Goal: Information Seeking & Learning: Learn about a topic

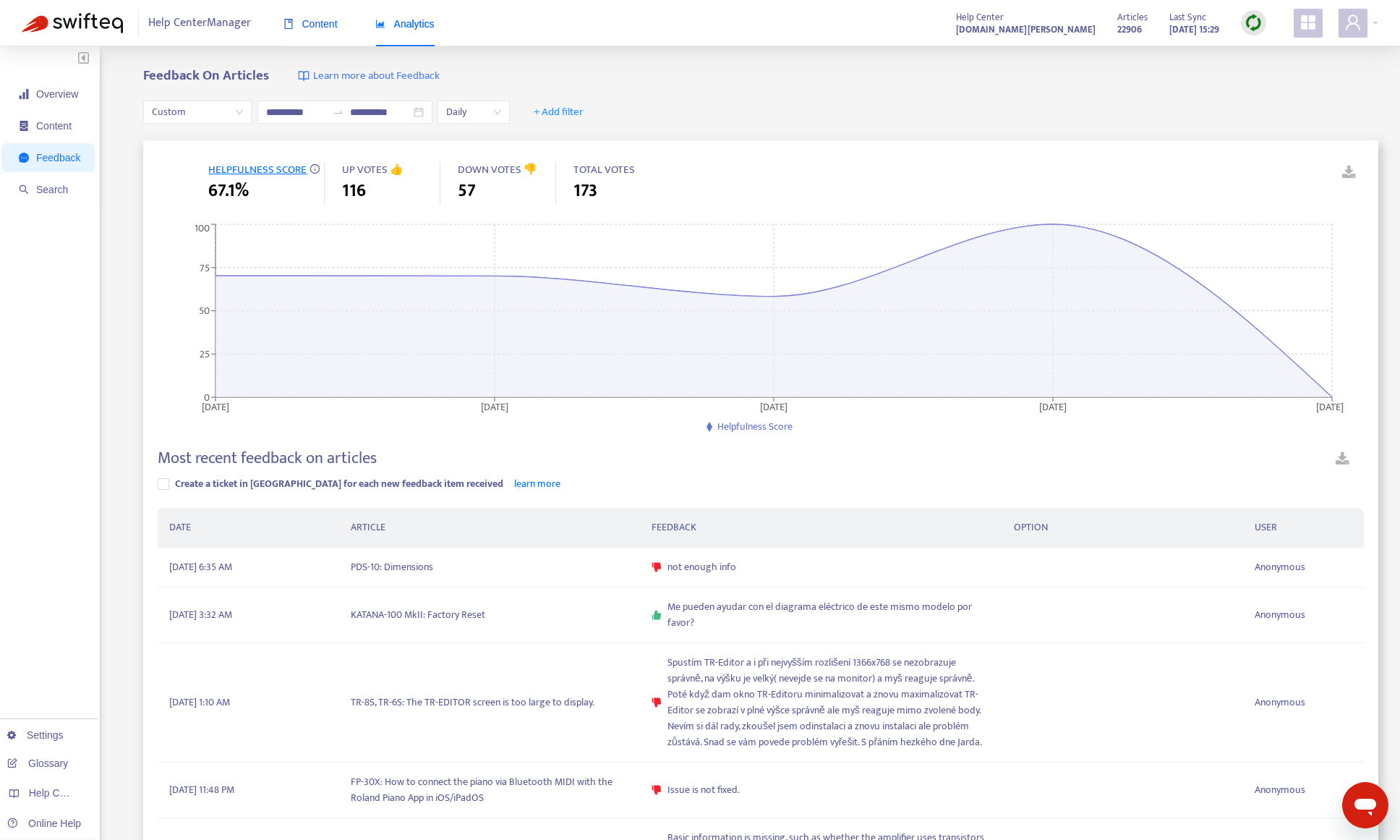
click at [327, 26] on span "Content" at bounding box center [311, 23] width 54 height 11
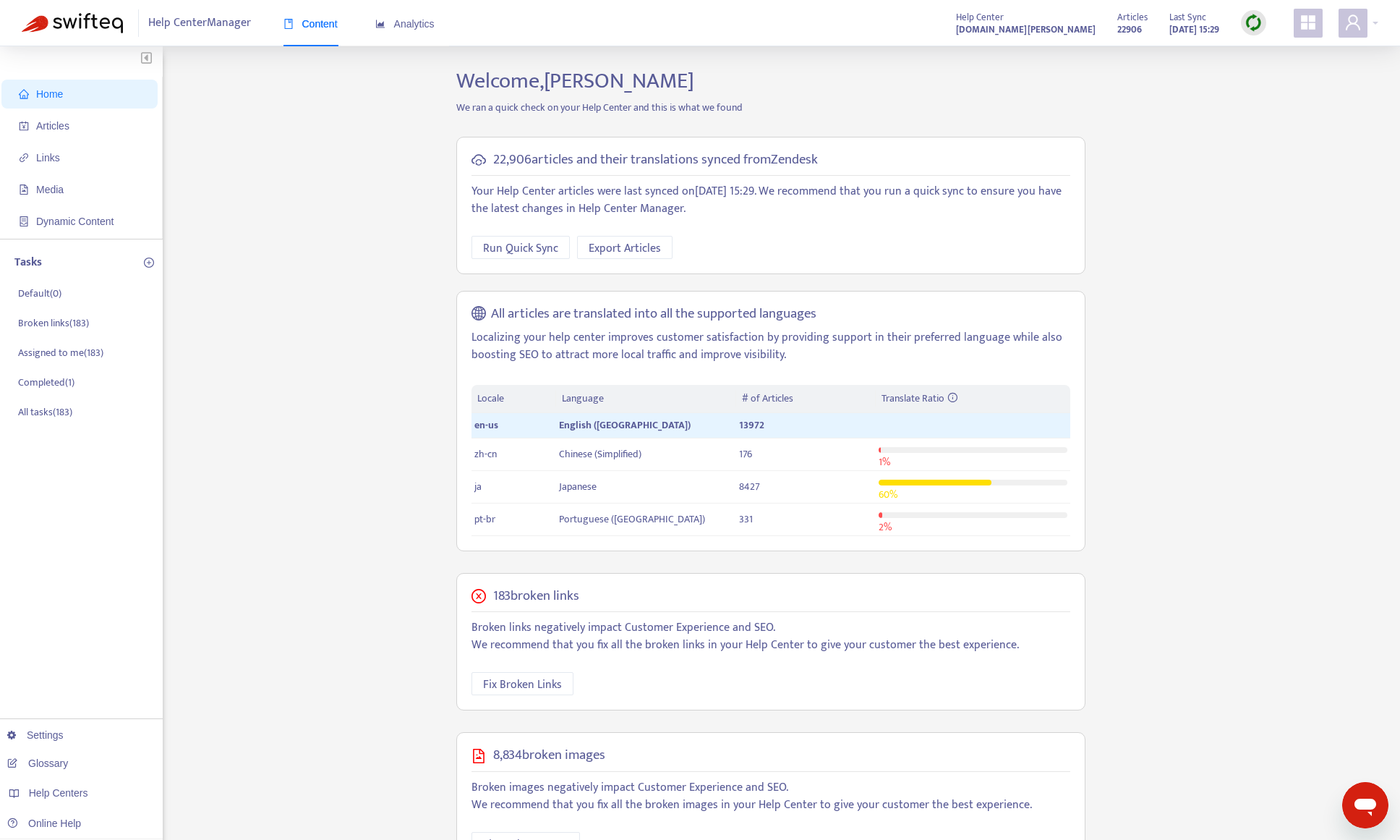
click at [1249, 27] on img at bounding box center [1253, 22] width 18 height 18
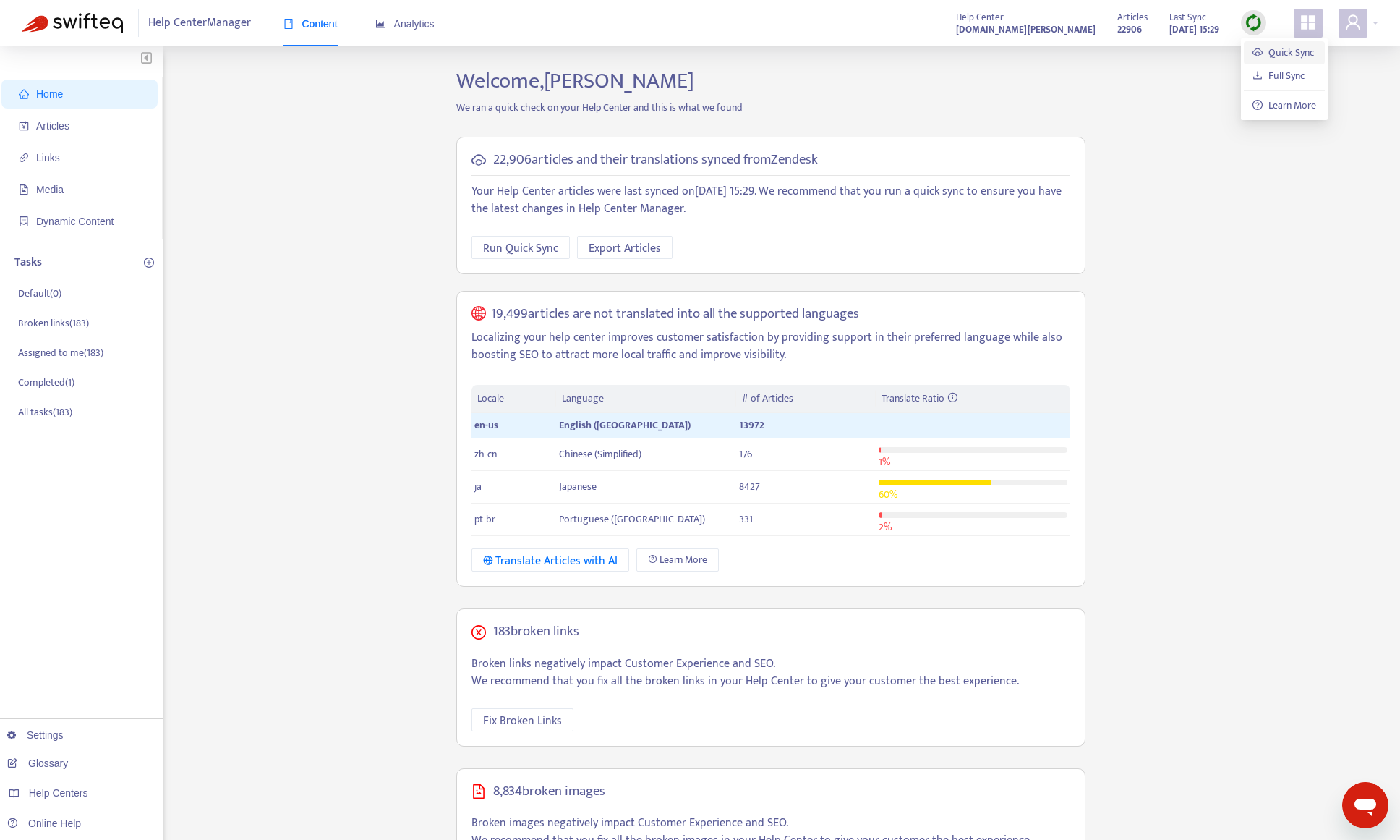
click at [1260, 49] on link "Quick Sync" at bounding box center [1283, 52] width 62 height 17
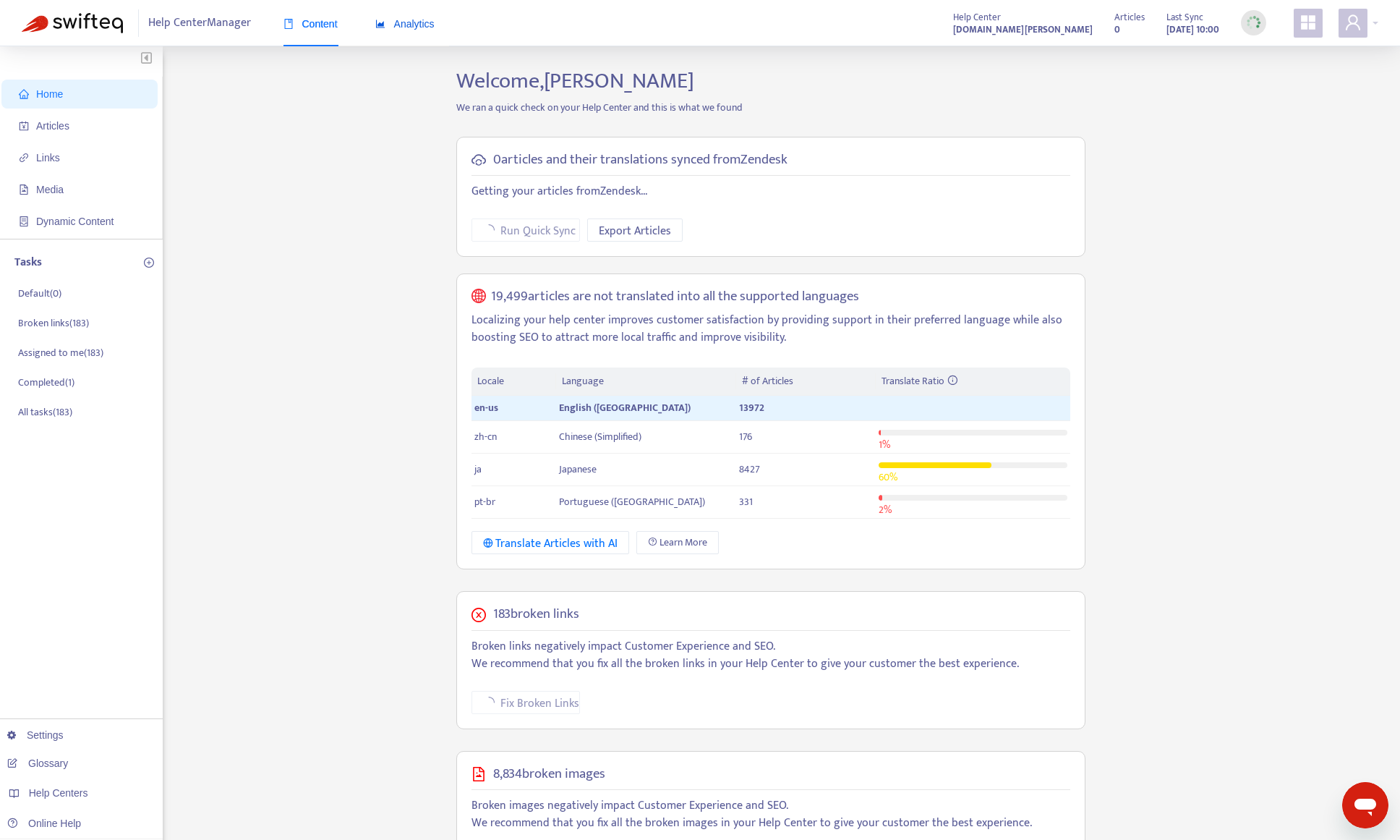
click at [421, 25] on span "Analytics" at bounding box center [405, 23] width 60 height 11
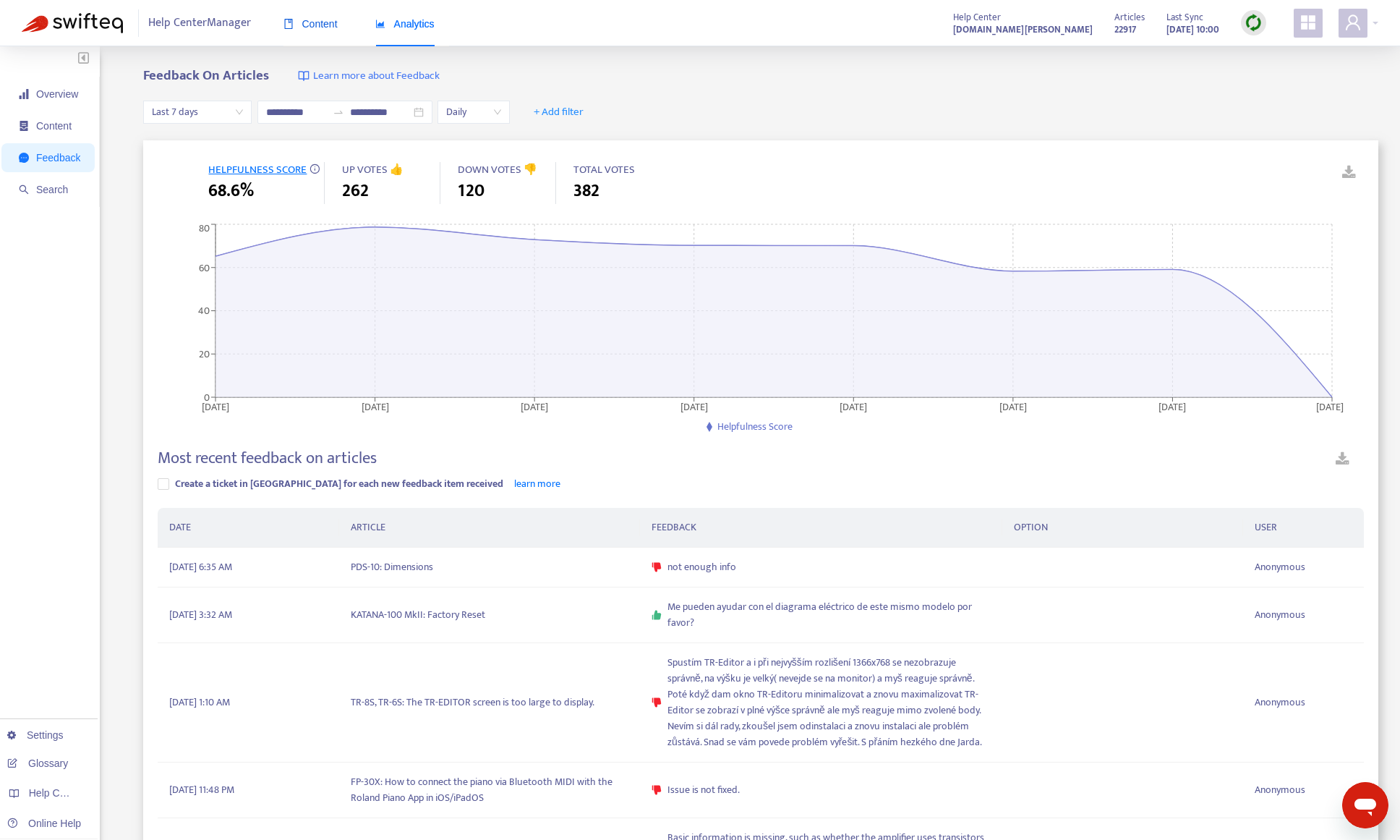
click at [315, 27] on span "Content" at bounding box center [311, 23] width 54 height 11
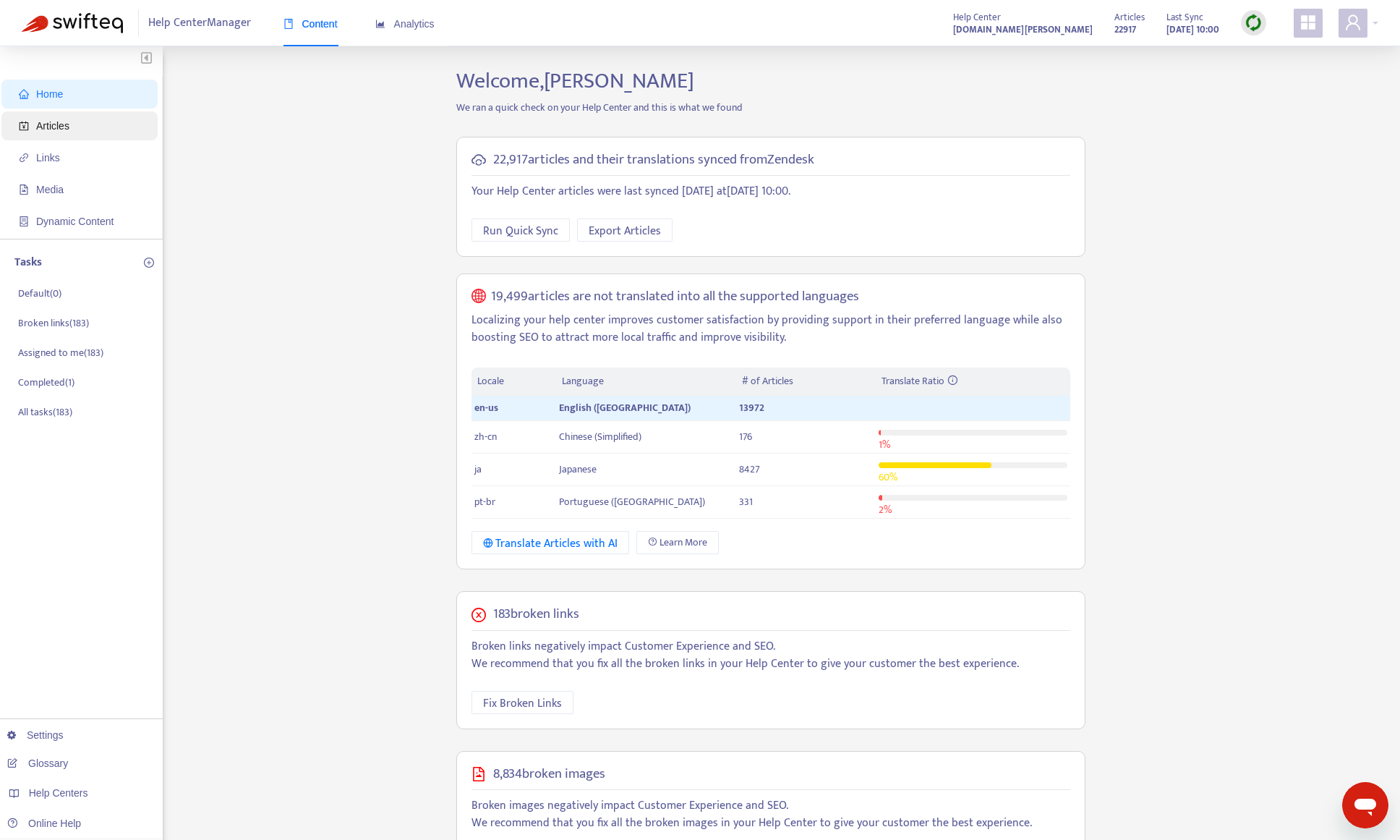
click at [77, 127] on span "Articles" at bounding box center [82, 125] width 127 height 29
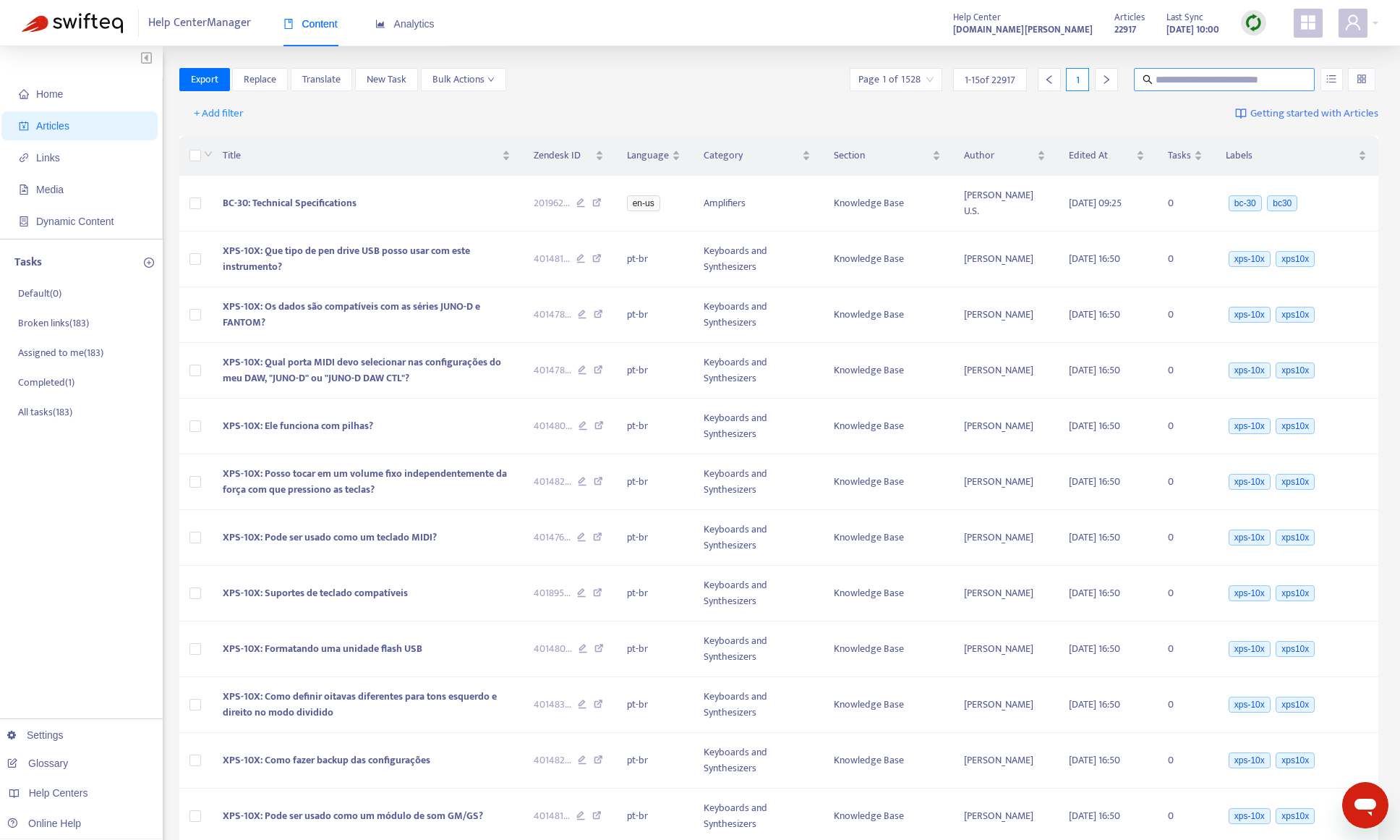
click at [1184, 78] on input "text" at bounding box center [1225, 79] width 139 height 16
click at [1336, 85] on button "button" at bounding box center [1332, 79] width 22 height 23
click at [1283, 161] on span "Search in HTML" at bounding box center [1274, 161] width 76 height 16
click at [1187, 77] on input "text" at bounding box center [1225, 79] width 139 height 16
paste input "**********"
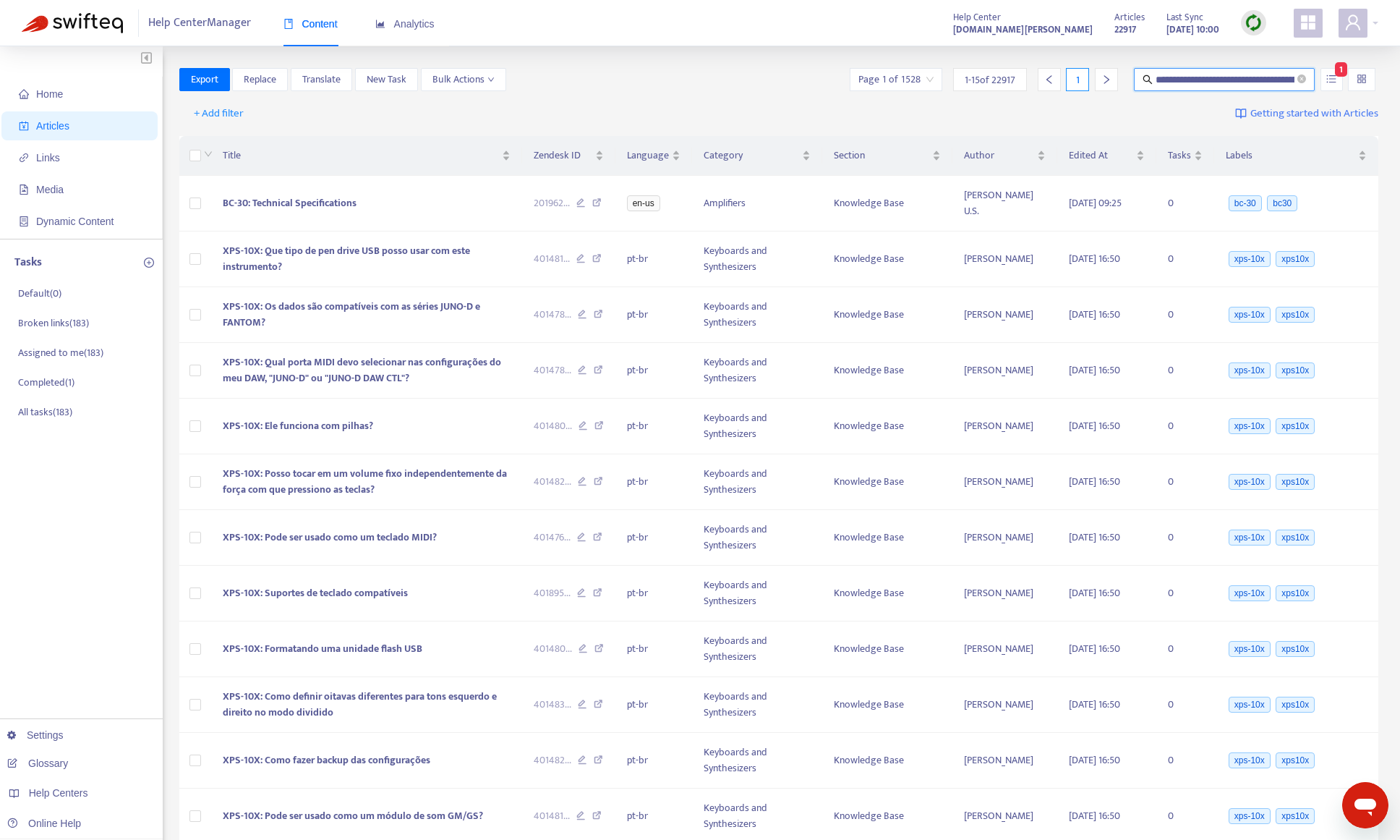
scroll to position [0, 122]
type input "**********"
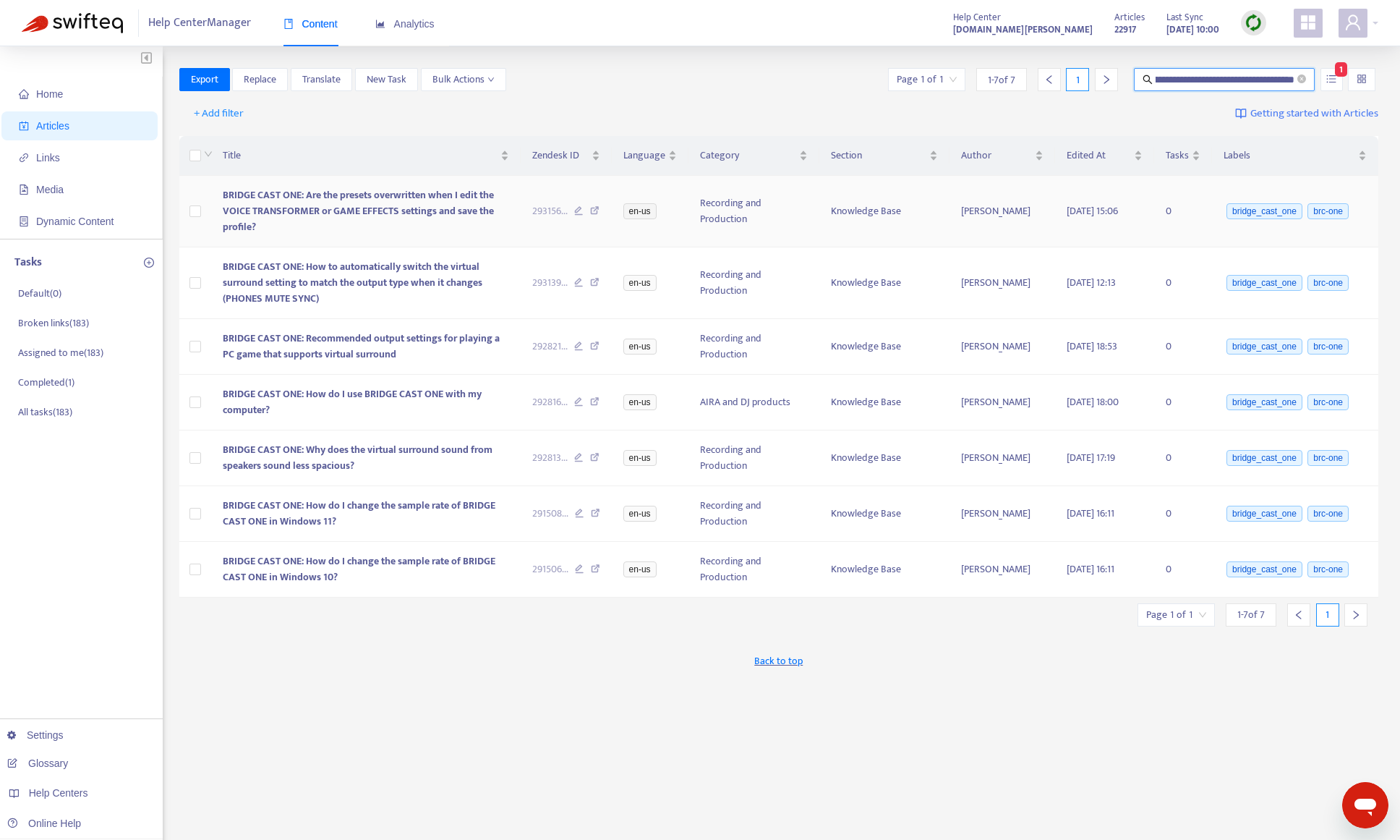
click at [455, 210] on span "BRIDGE CAST ONE: Are the presets overwritten when I edit the VOICE TRANSFORMER …" at bounding box center [358, 211] width 272 height 49
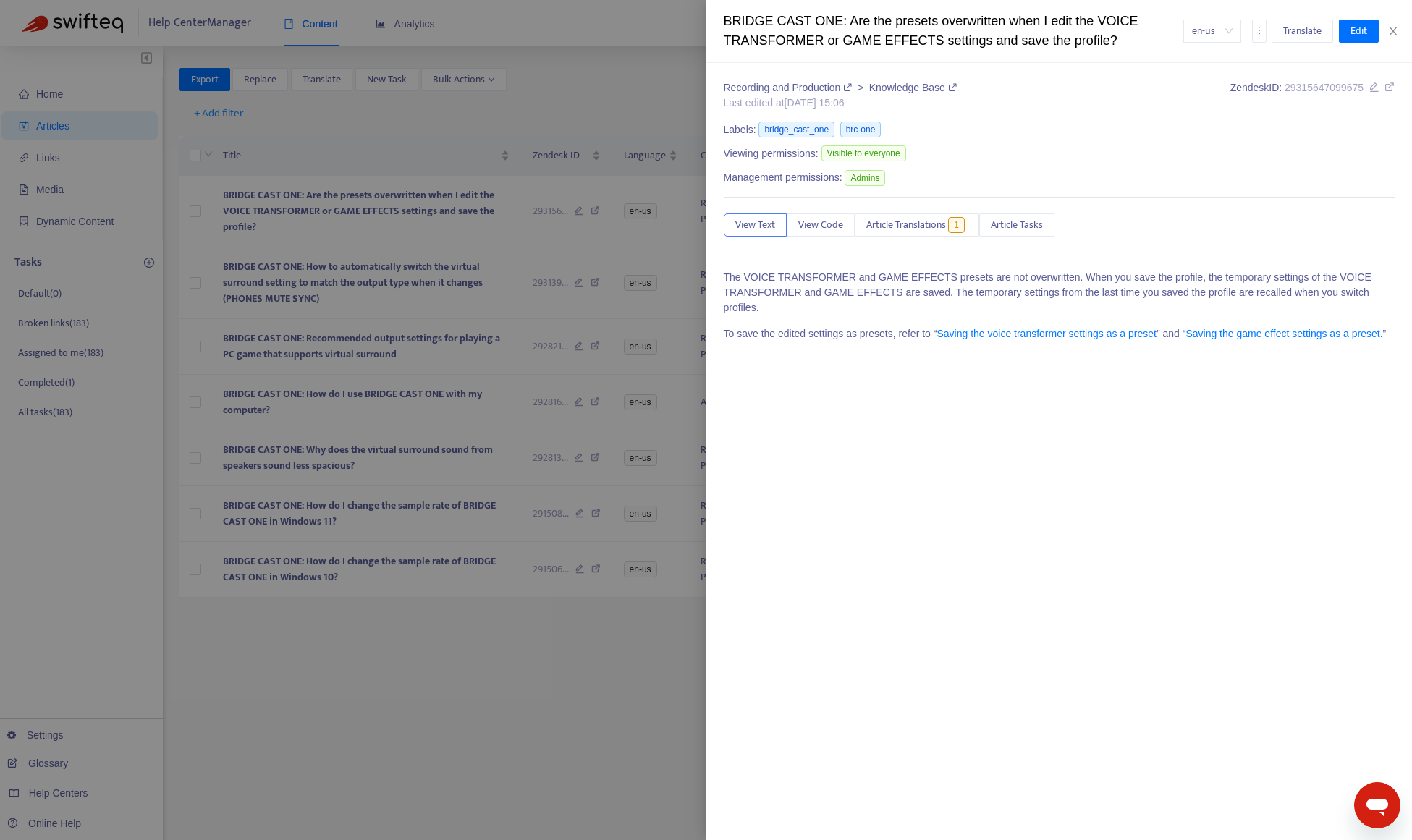
click at [1373, 90] on icon at bounding box center [1374, 87] width 10 height 10
click at [412, 778] on div at bounding box center [706, 420] width 1412 height 840
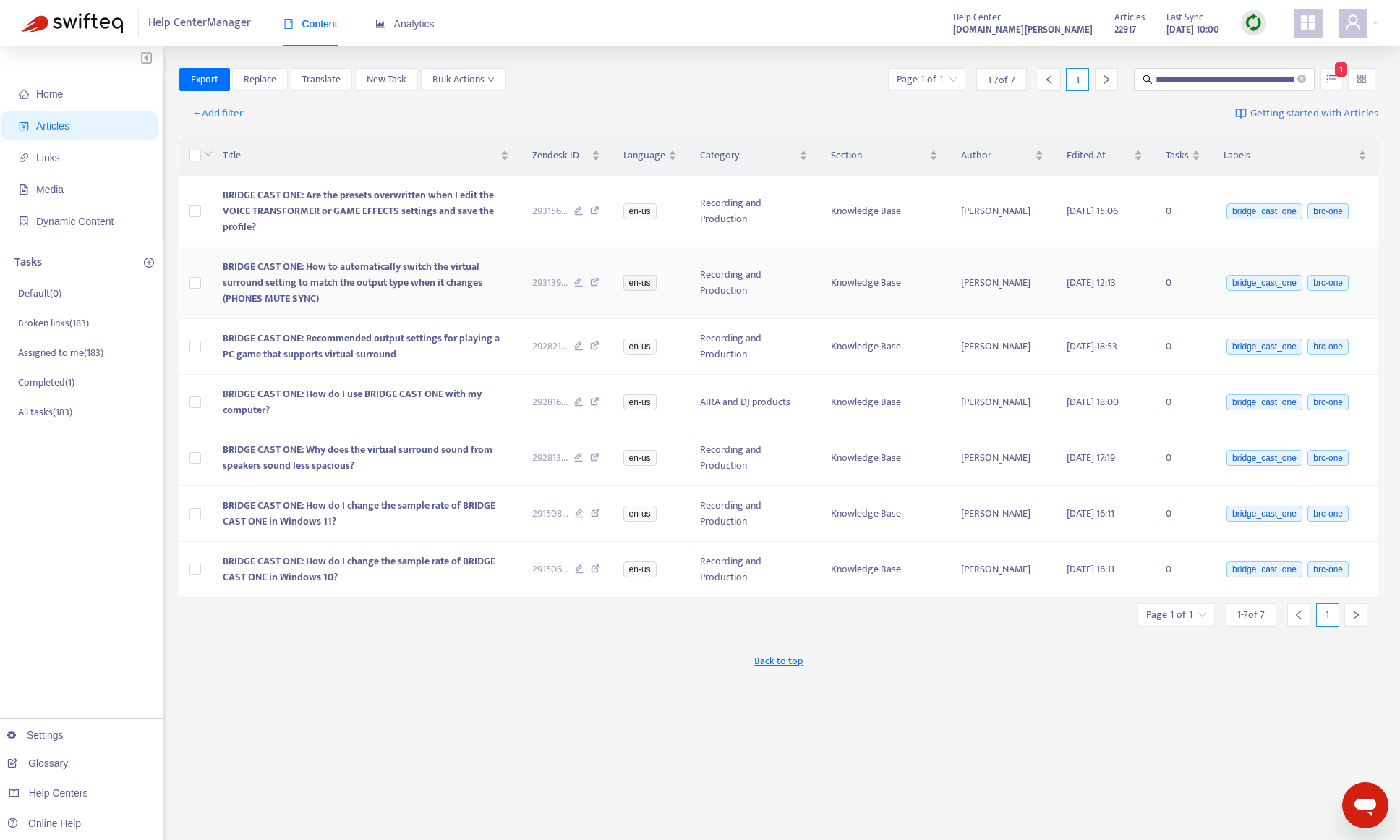
click at [511, 295] on td "BRIDGE CAST ONE: How to automatically switch the virtual surround setting to ma…" at bounding box center [366, 283] width 310 height 72
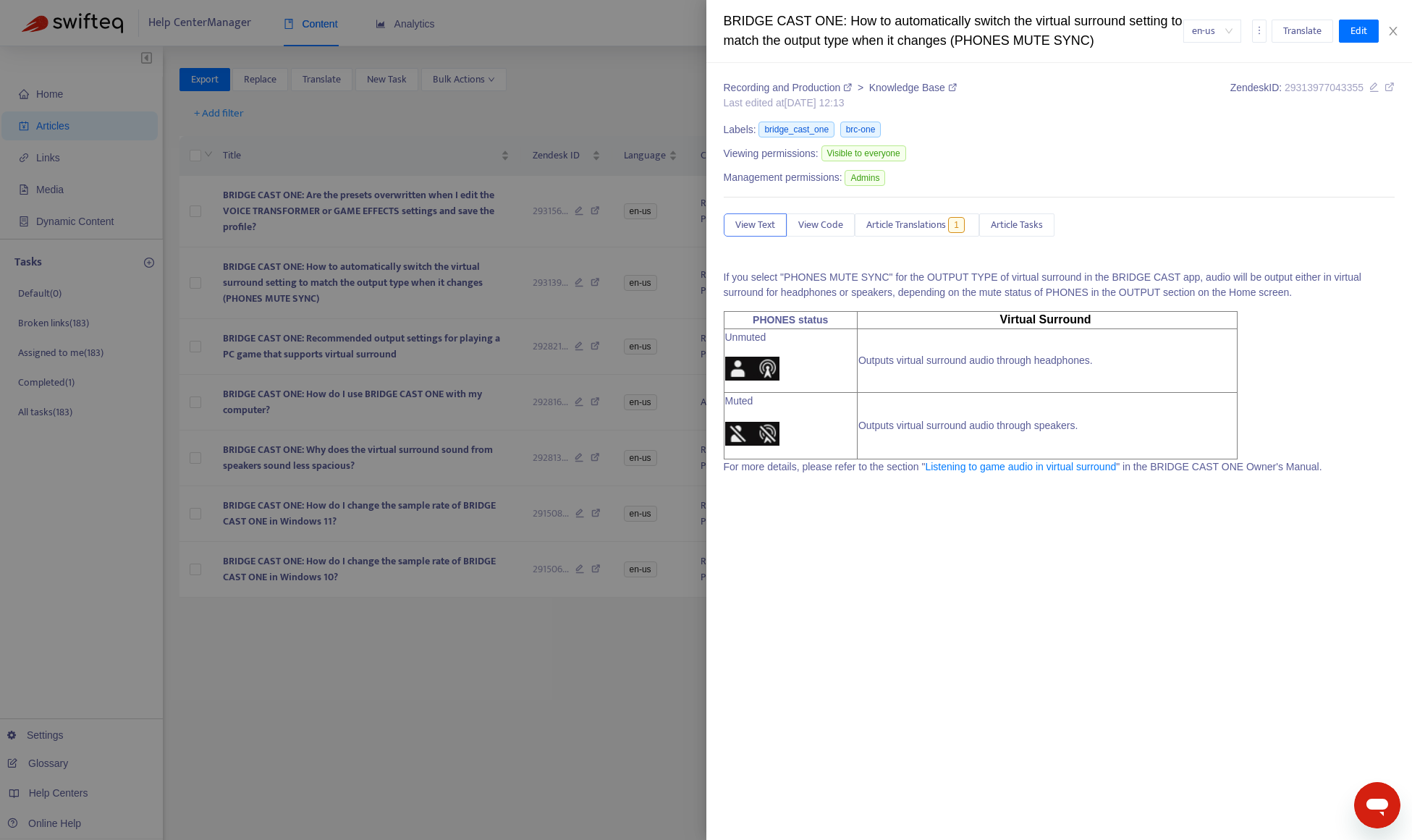
click at [1374, 86] on icon at bounding box center [1374, 87] width 10 height 10
click at [429, 665] on div at bounding box center [706, 420] width 1412 height 840
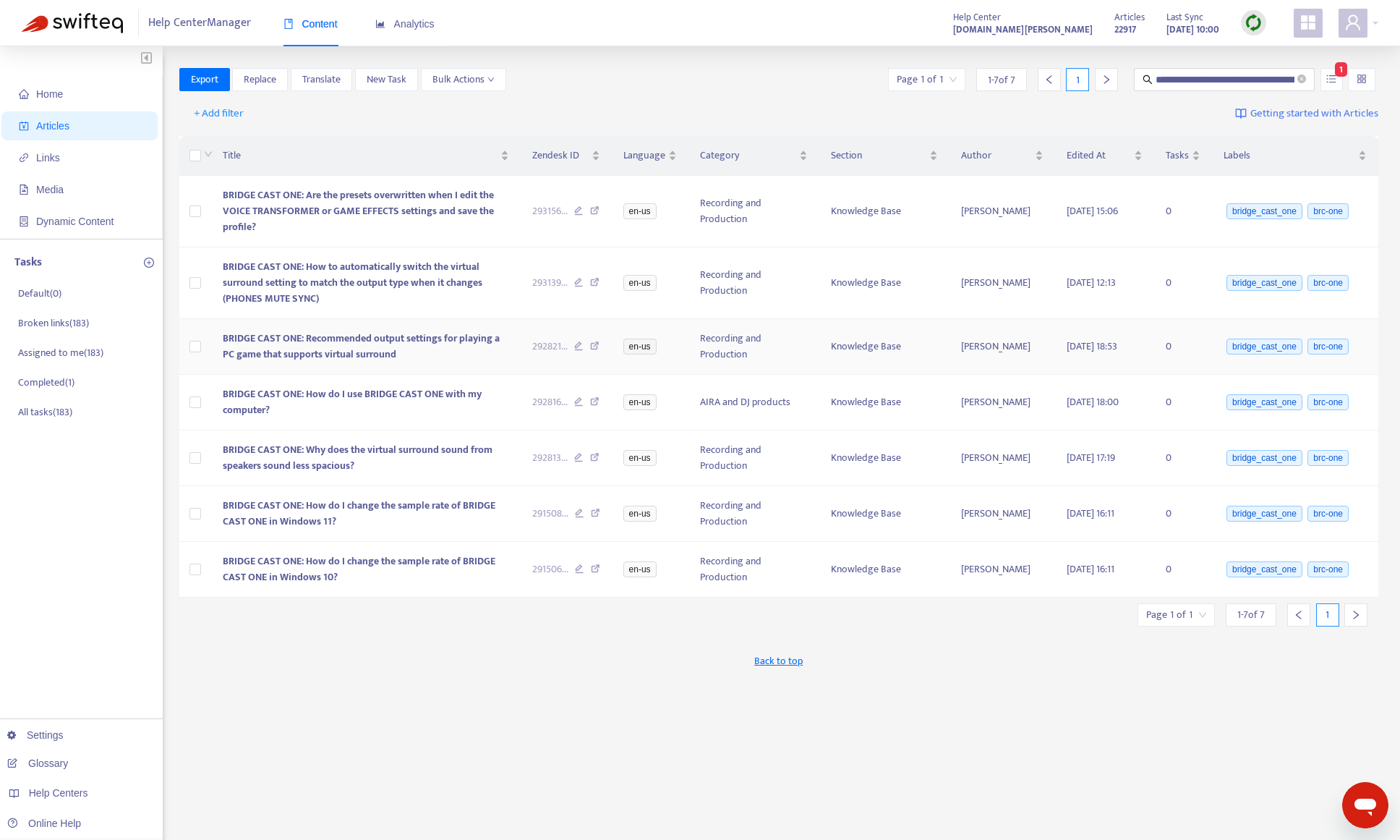
click at [338, 343] on span "BRIDGE CAST ONE: Recommended output settings for playing a PC game that support…" at bounding box center [361, 345] width 277 height 33
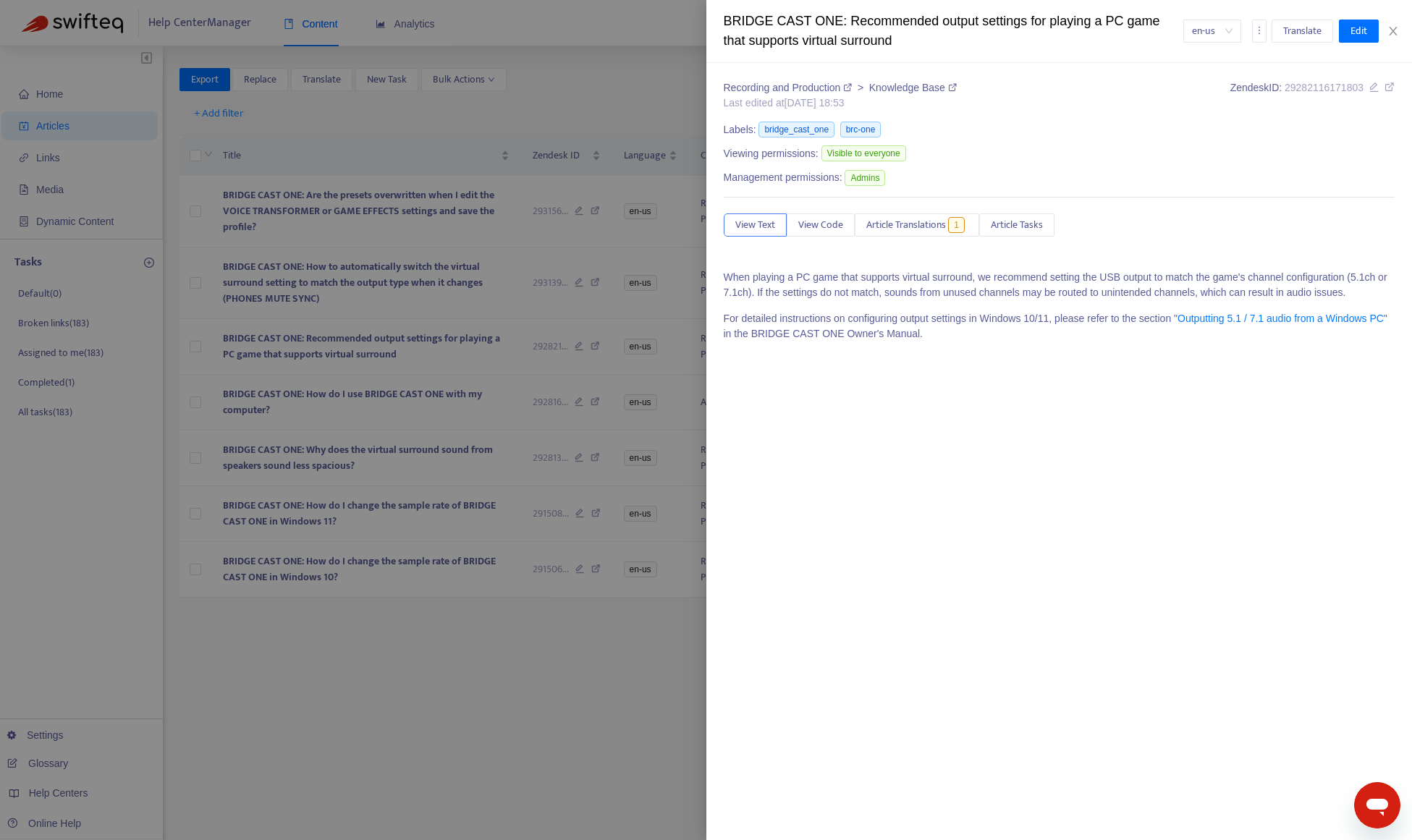
click at [1371, 88] on icon at bounding box center [1374, 87] width 10 height 10
click at [360, 656] on div at bounding box center [706, 420] width 1412 height 840
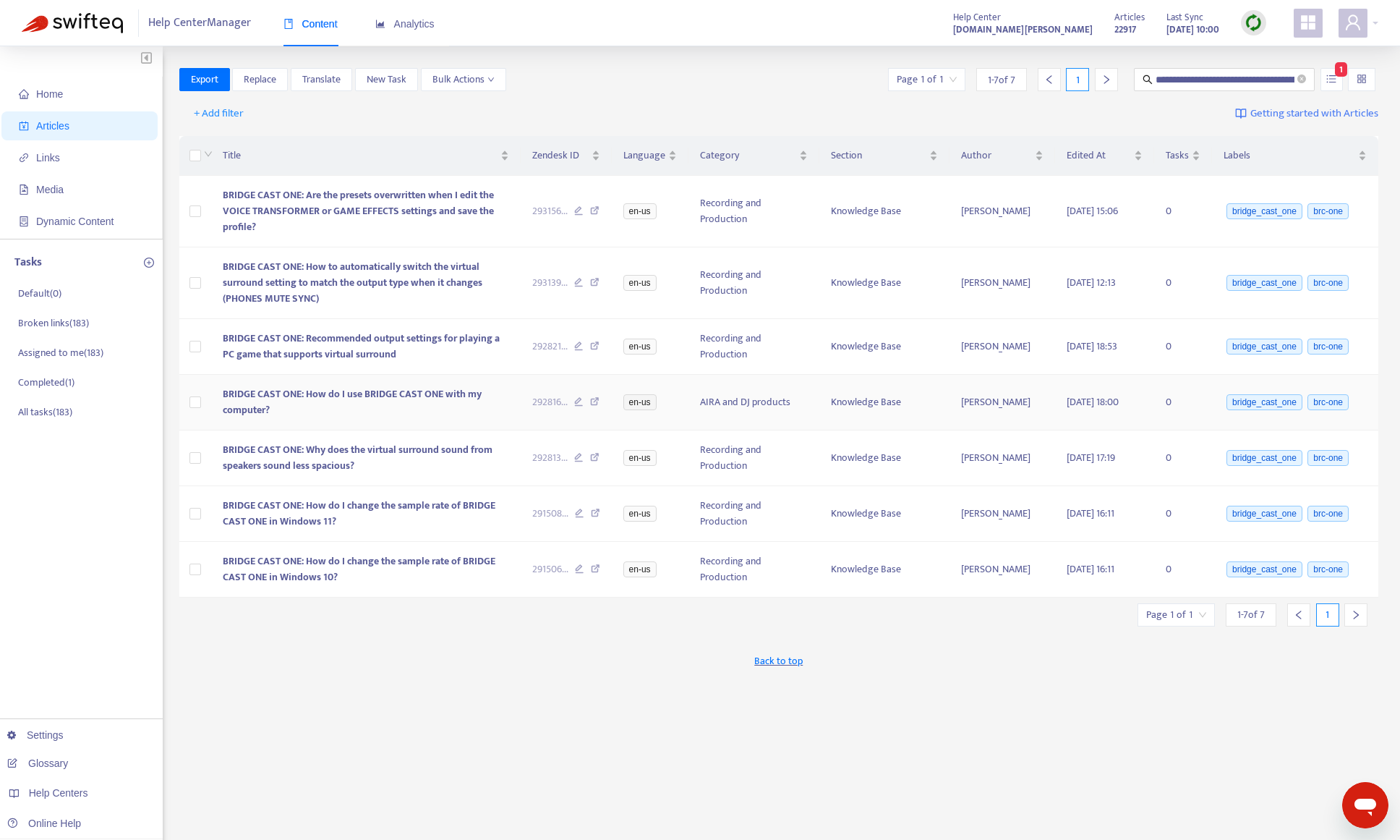
click at [359, 412] on td "BRIDGE CAST ONE: How do I use BRIDGE CAST ONE with my computer?" at bounding box center [366, 402] width 310 height 56
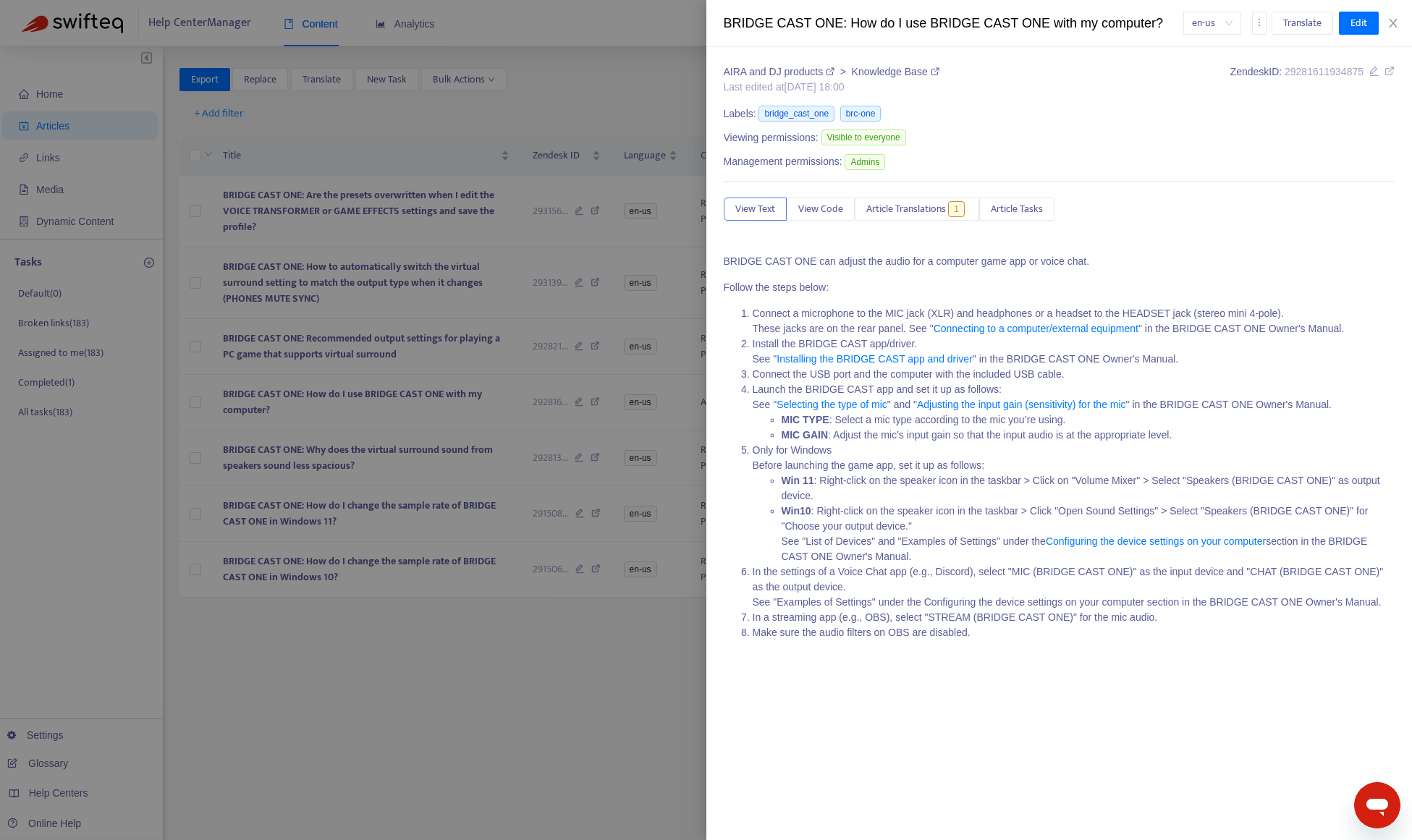
click at [1375, 72] on icon at bounding box center [1374, 71] width 10 height 10
drag, startPoint x: 336, startPoint y: 663, endPoint x: 339, endPoint y: 654, distance: 9.5
click at [336, 665] on div at bounding box center [706, 420] width 1412 height 840
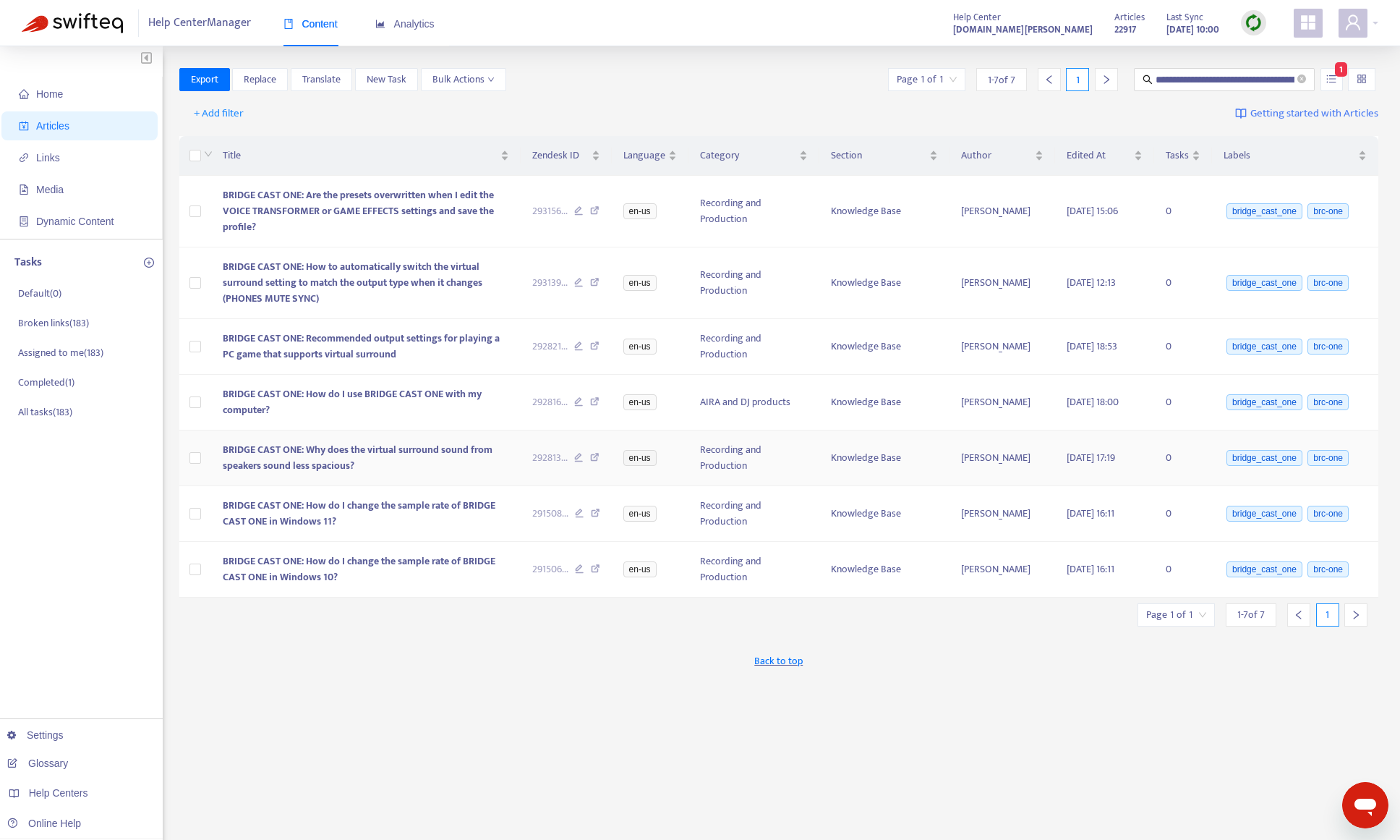
click at [386, 470] on td "BRIDGE CAST ONE: Why does the virtual surround sound from speakers sound less s…" at bounding box center [366, 458] width 310 height 56
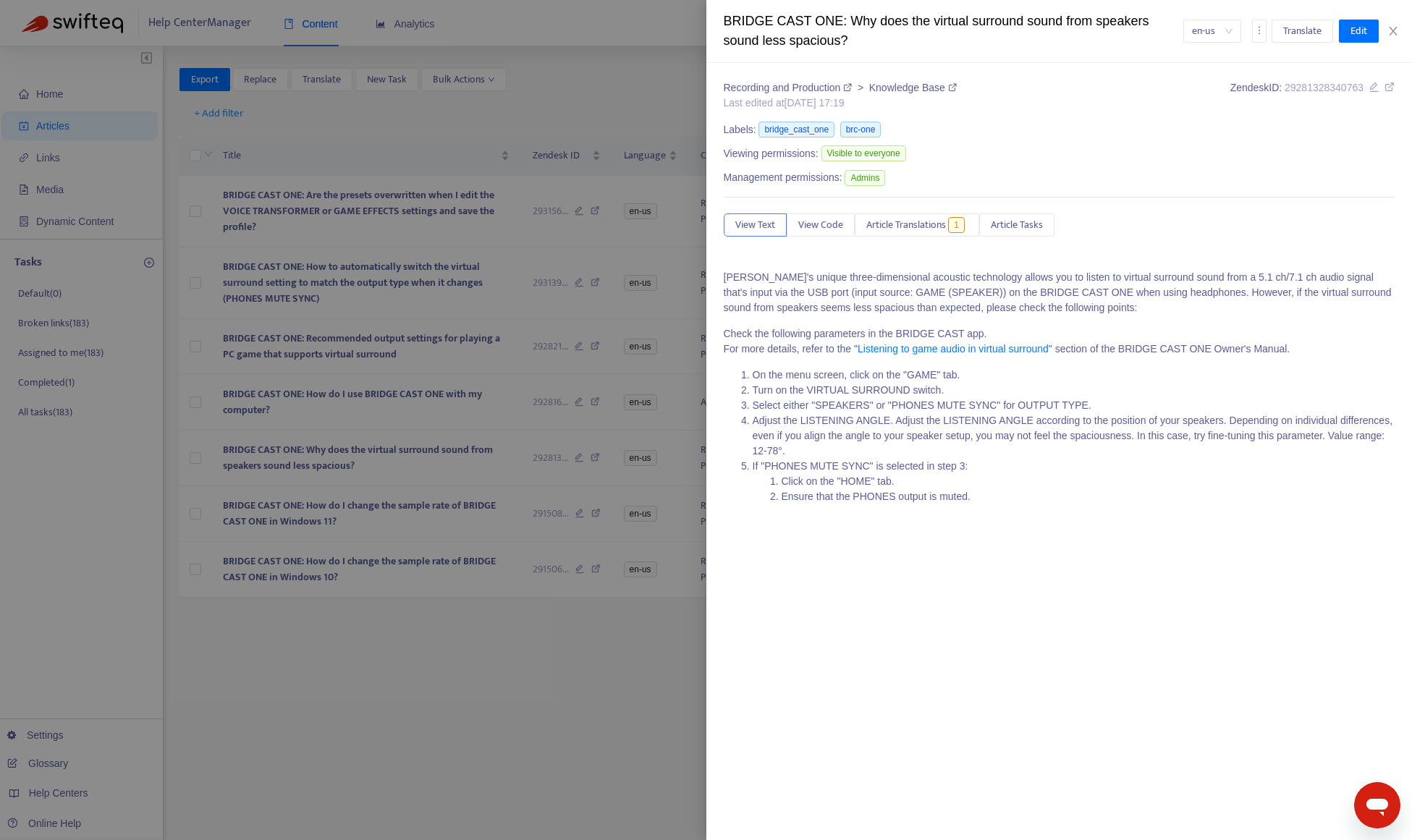
click at [1372, 91] on icon at bounding box center [1374, 87] width 10 height 10
click at [389, 755] on div at bounding box center [706, 420] width 1412 height 840
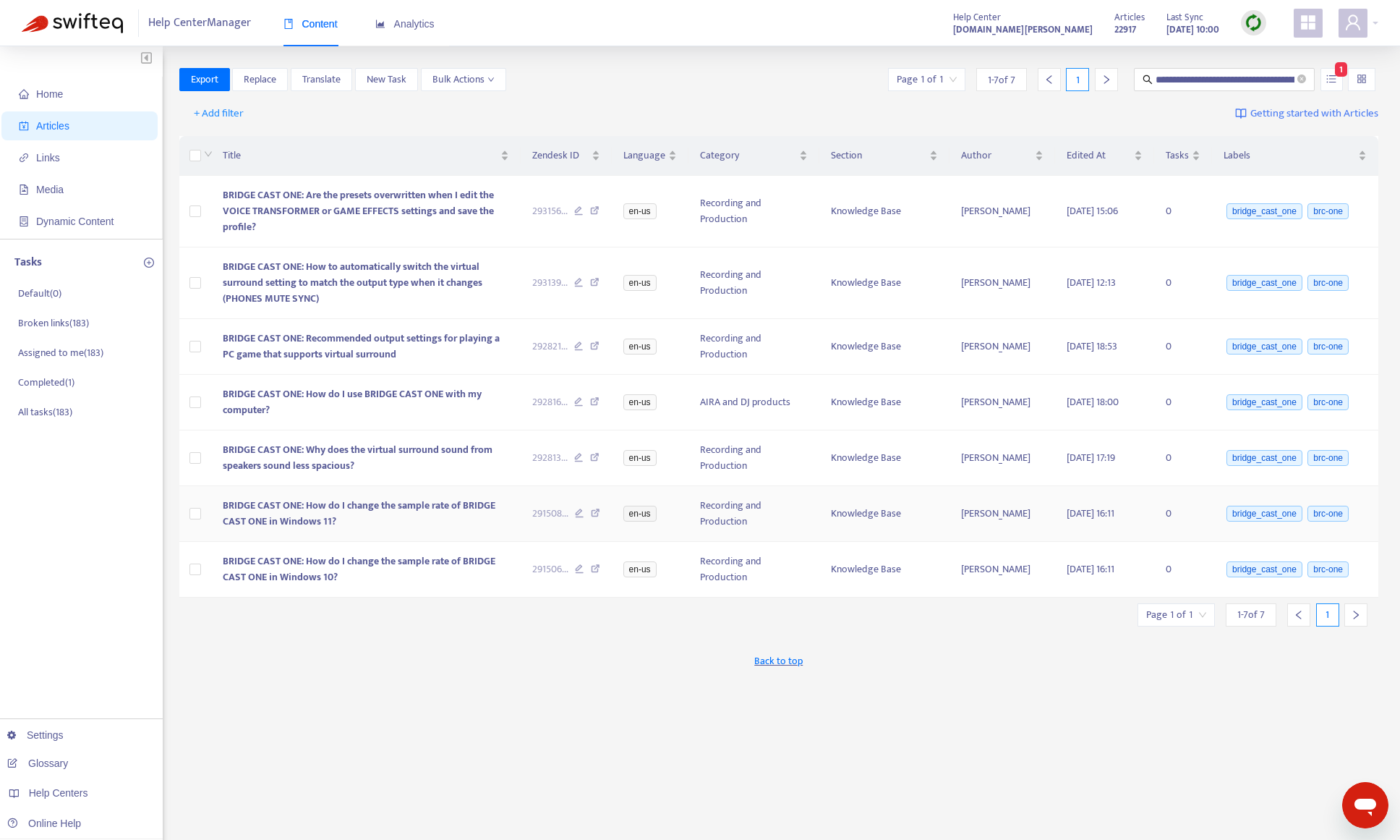
click at [318, 518] on span "BRIDGE CAST ONE: How do I change the sample rate of BRIDGE CAST ONE in Windows …" at bounding box center [359, 512] width 273 height 33
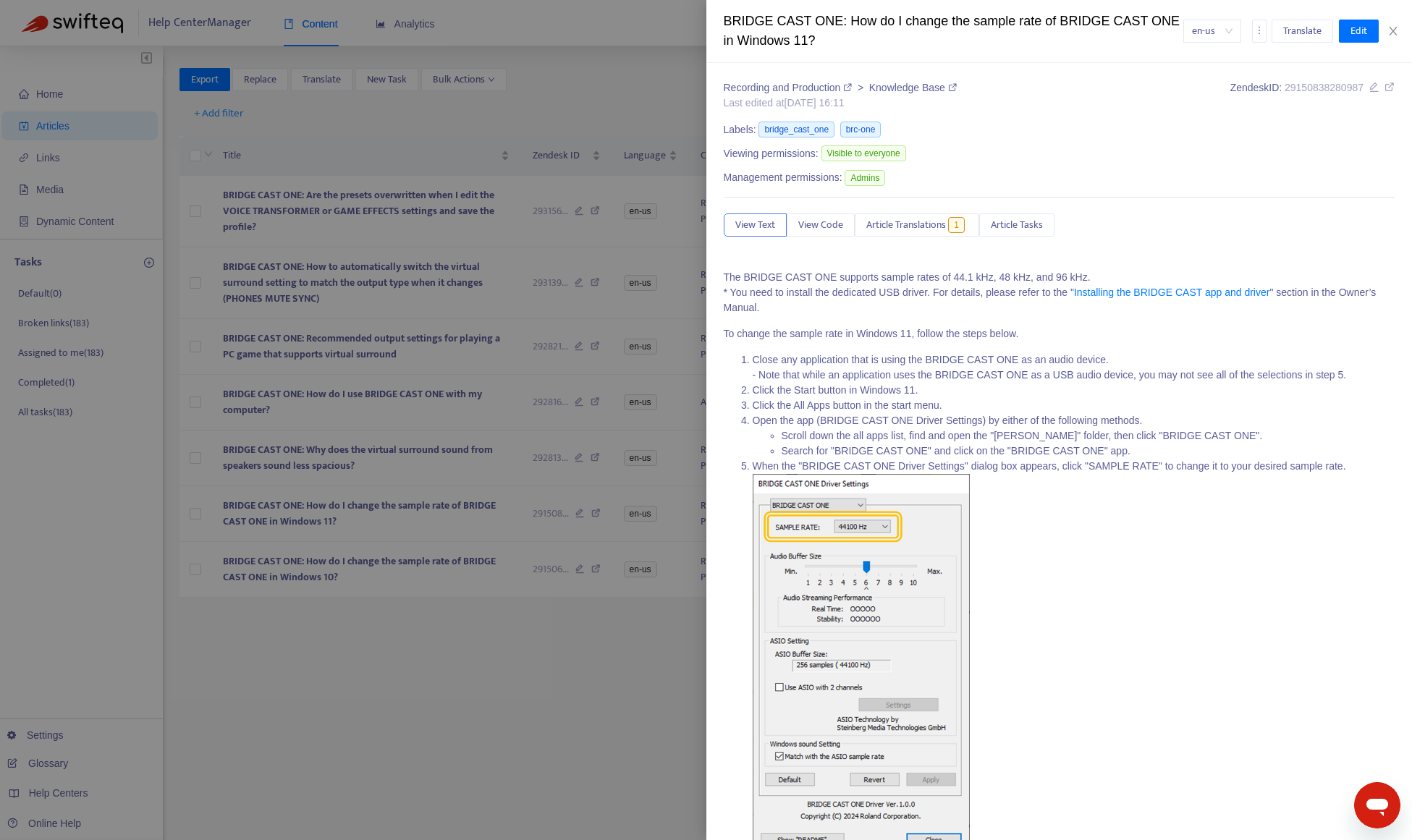
click at [1369, 83] on icon at bounding box center [1374, 87] width 10 height 10
drag, startPoint x: 474, startPoint y: 732, endPoint x: 448, endPoint y: 648, distance: 87.9
click at [474, 731] on div at bounding box center [706, 420] width 1412 height 840
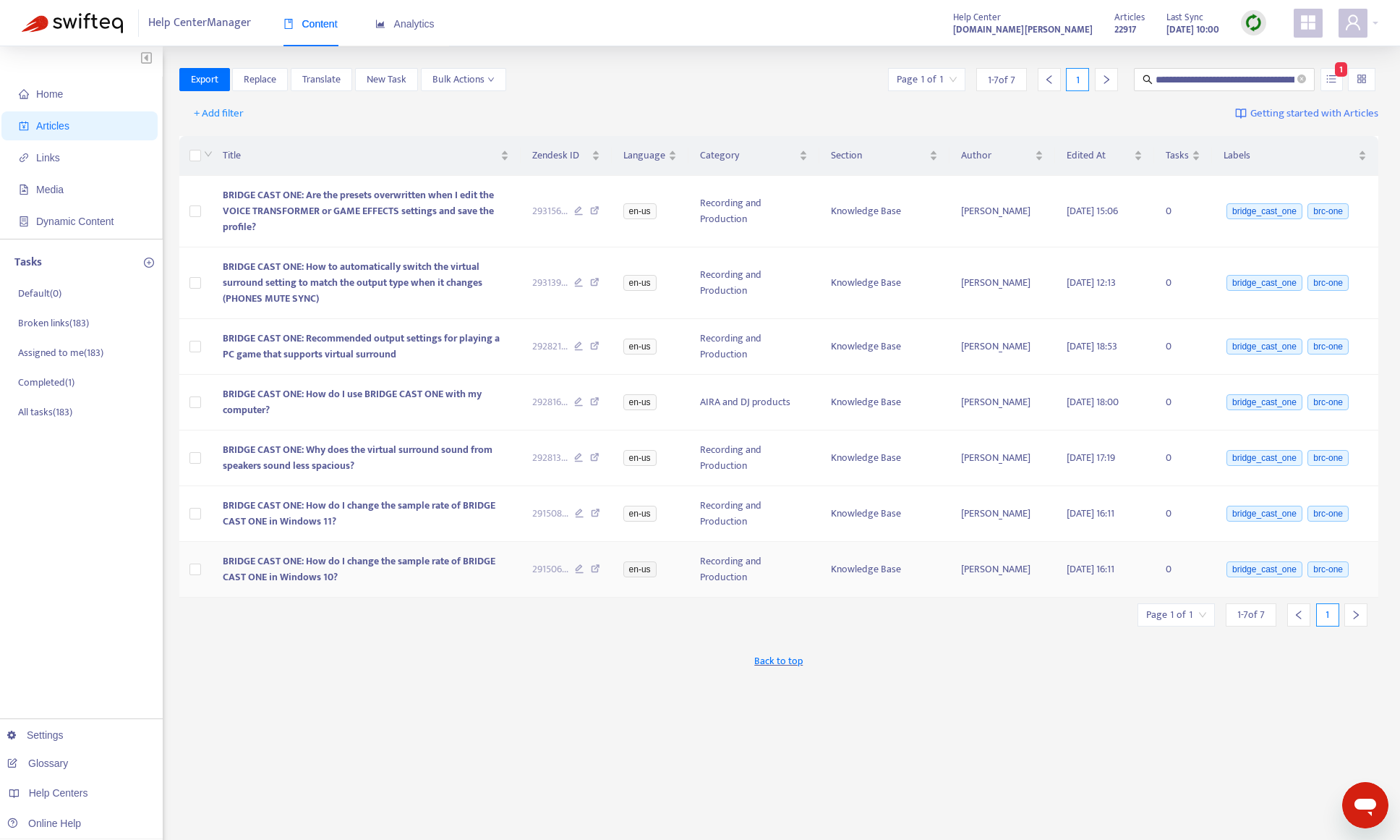
click at [410, 570] on td "BRIDGE CAST ONE: How do I change the sample rate of BRIDGE CAST ONE in Windows …" at bounding box center [366, 569] width 310 height 56
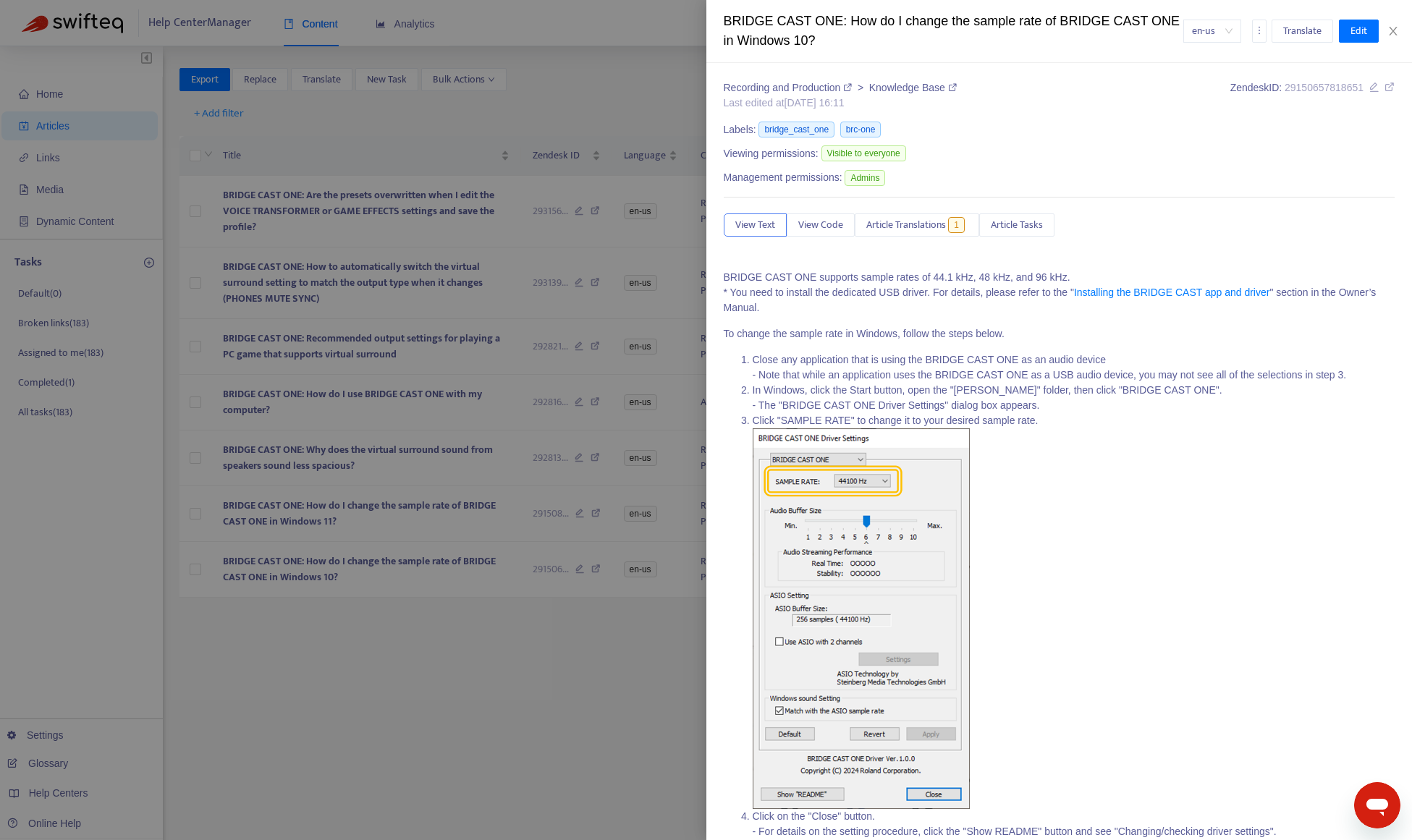
click at [1369, 85] on icon at bounding box center [1374, 87] width 10 height 10
click at [606, 66] on div at bounding box center [706, 420] width 1412 height 840
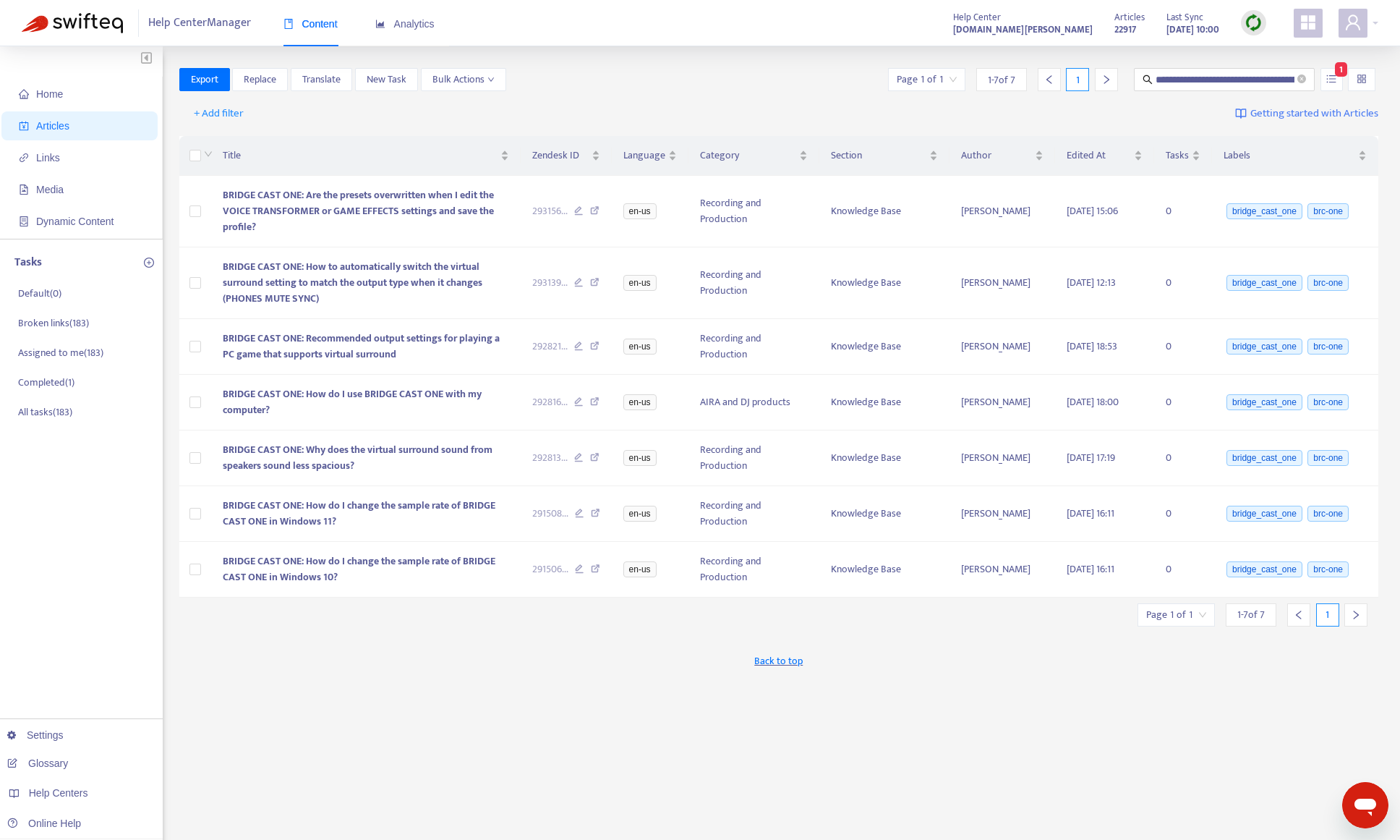
click at [724, 103] on div "+ Add filter Getting started with Articles" at bounding box center [779, 114] width 1200 height 34
click at [1300, 82] on icon "close-circle" at bounding box center [1301, 78] width 8 height 8
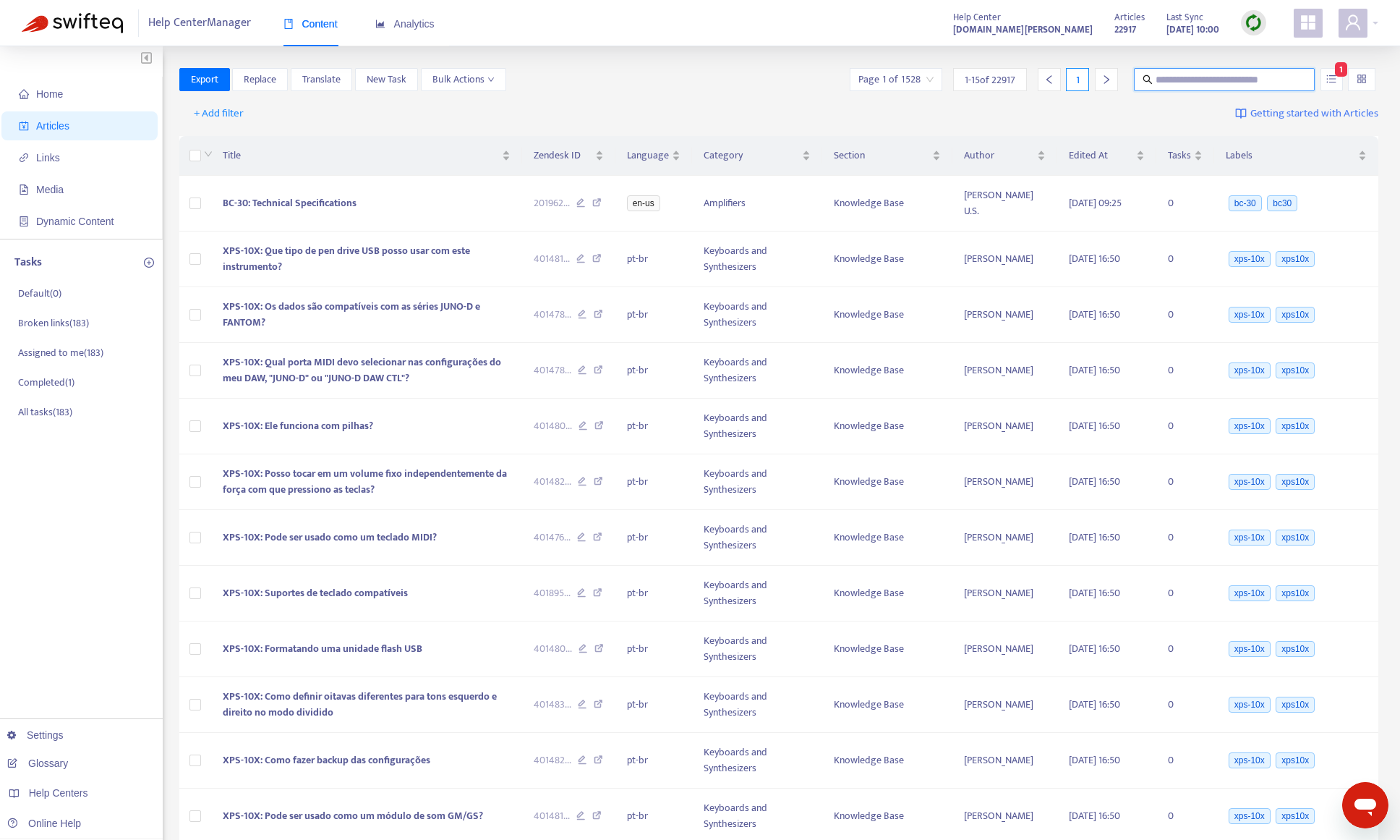
click at [1252, 24] on img at bounding box center [1253, 22] width 18 height 18
click at [1270, 55] on link "Quick Sync" at bounding box center [1283, 52] width 62 height 17
